Goal: Transaction & Acquisition: Purchase product/service

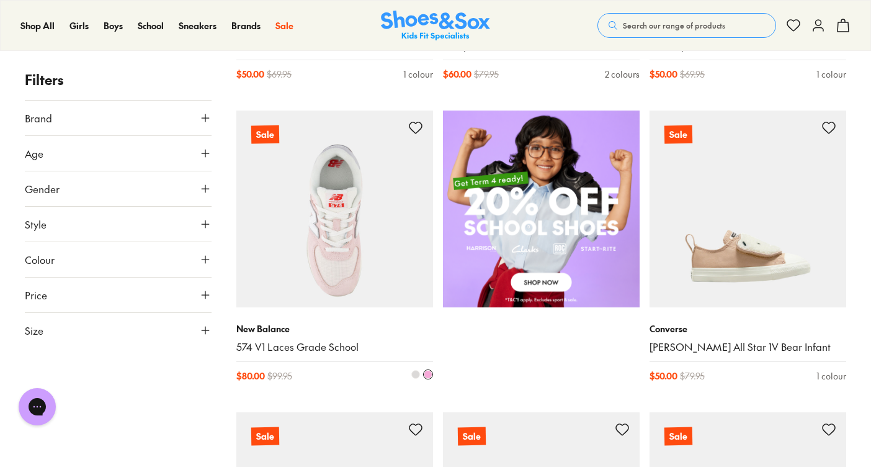
scroll to position [744, 0]
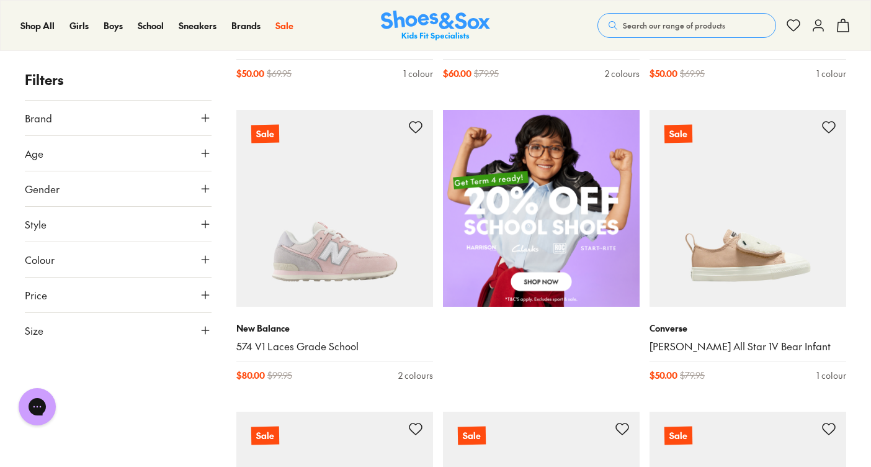
click at [202, 156] on icon at bounding box center [205, 153] width 12 height 12
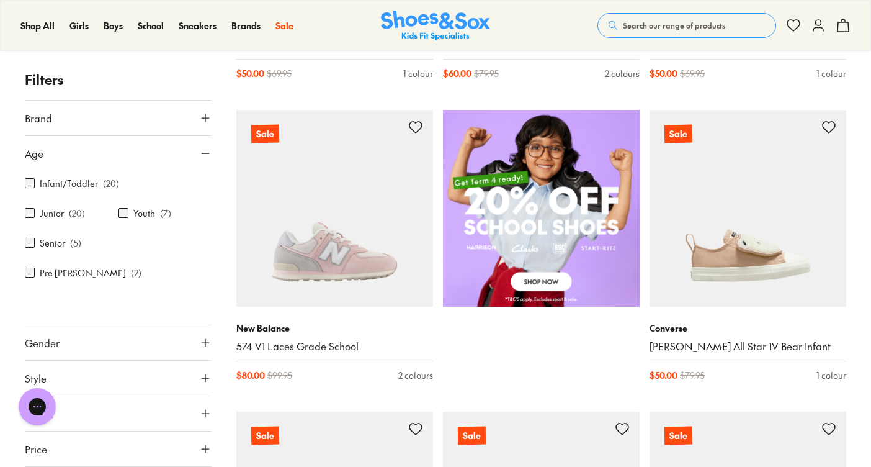
click at [70, 181] on label "Infant/Toddler" at bounding box center [69, 183] width 58 height 13
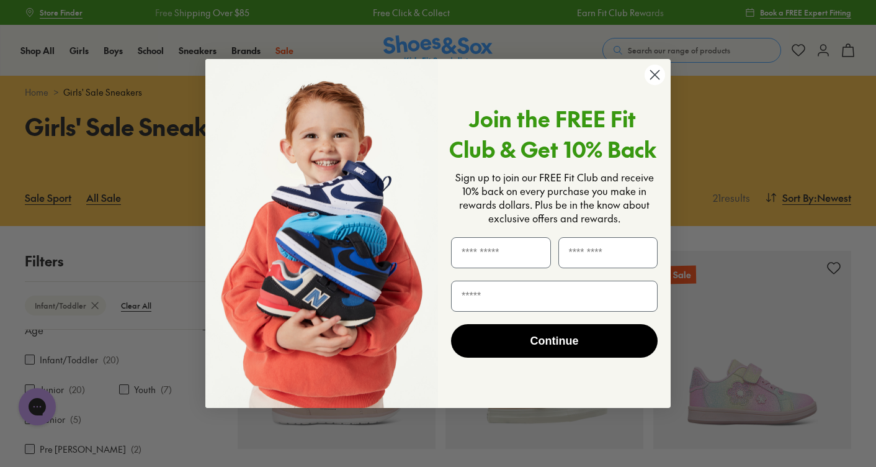
click at [652, 79] on circle "Close dialog" at bounding box center [655, 75] width 20 height 20
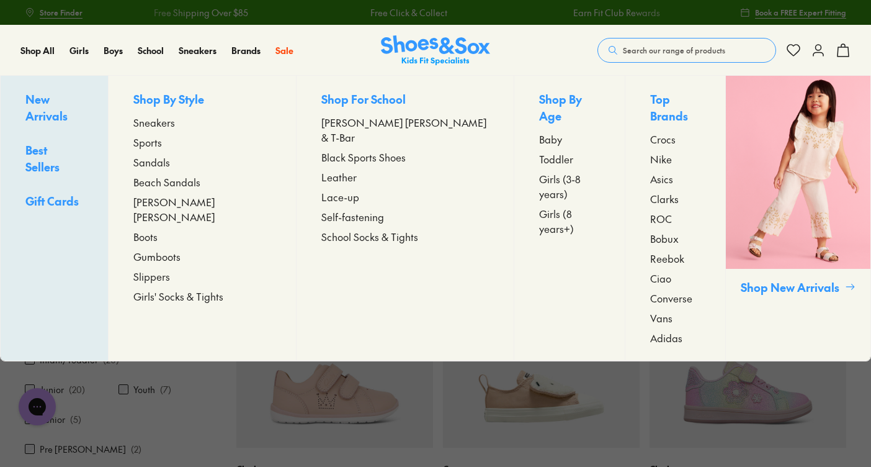
click at [539, 151] on span "Toddler" at bounding box center [556, 158] width 34 height 15
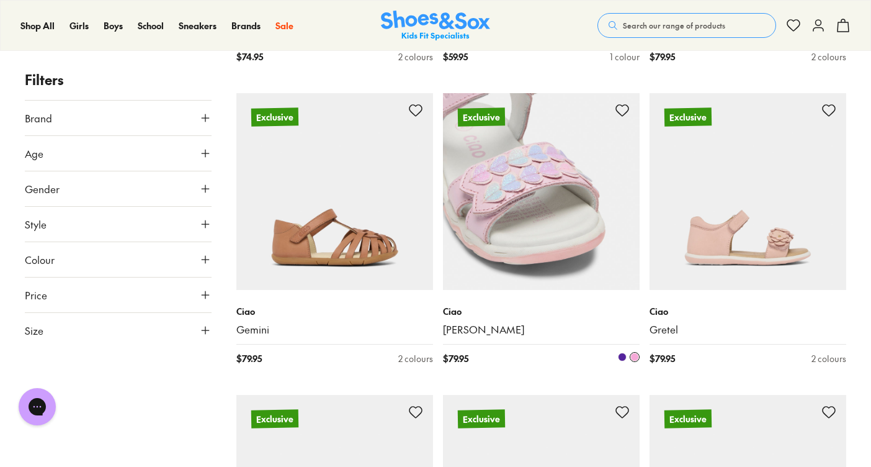
scroll to position [2506, 0]
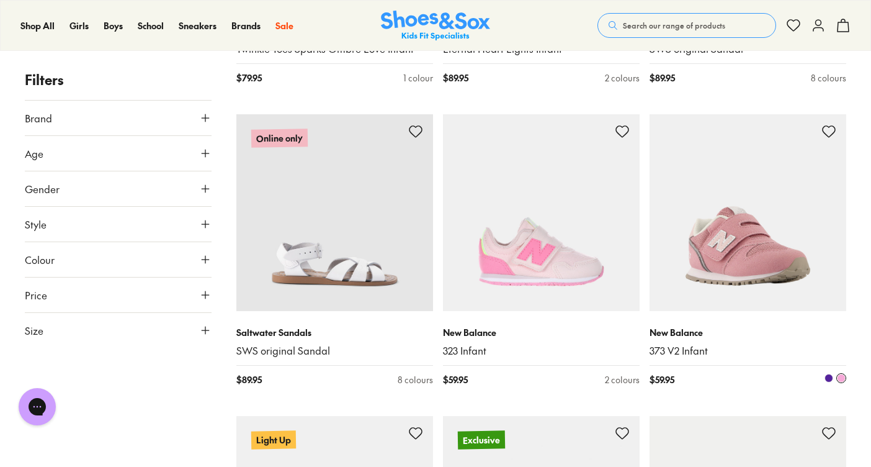
scroll to position [4772, 0]
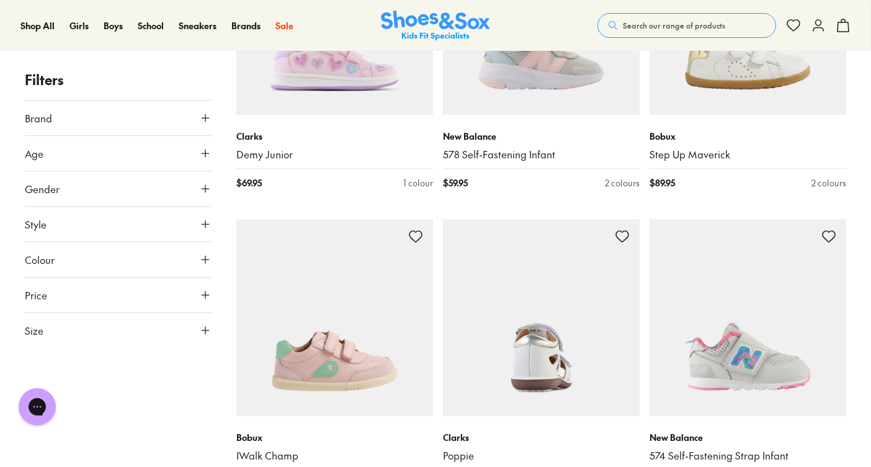
scroll to position [9629, 0]
